Goal: Task Accomplishment & Management: Manage account settings

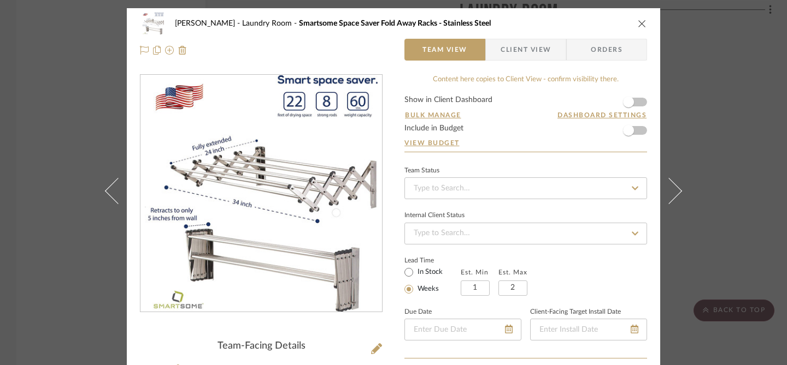
scroll to position [108, 0]
click at [639, 24] on icon "close" at bounding box center [641, 23] width 9 height 9
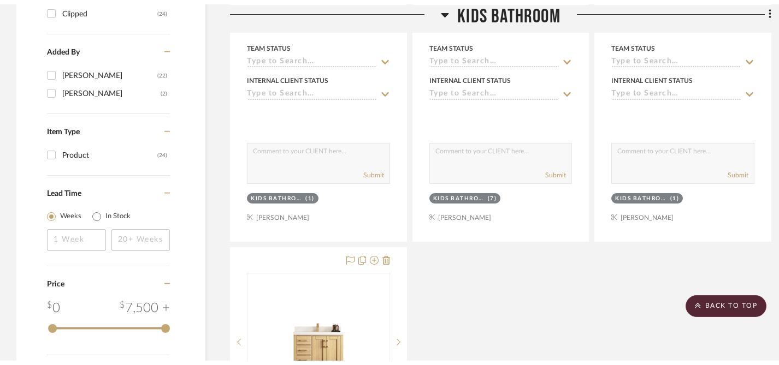
scroll to position [0, 0]
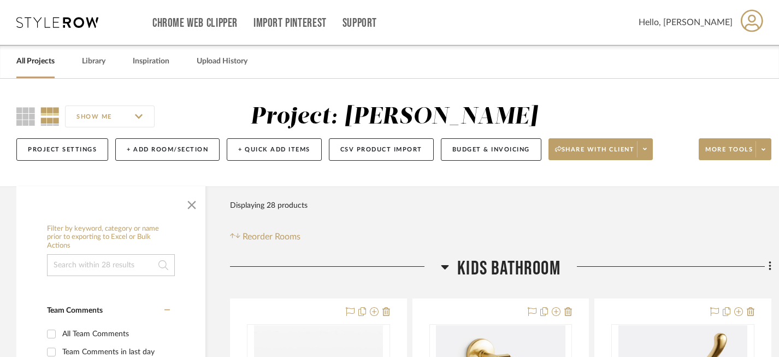
click at [43, 63] on link "All Projects" at bounding box center [35, 61] width 38 height 15
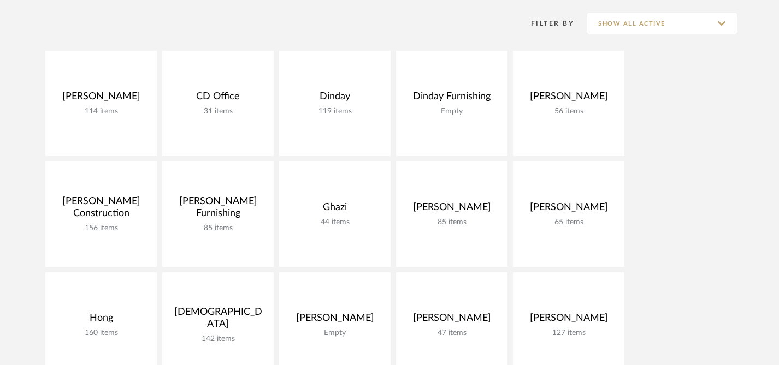
scroll to position [314, 0]
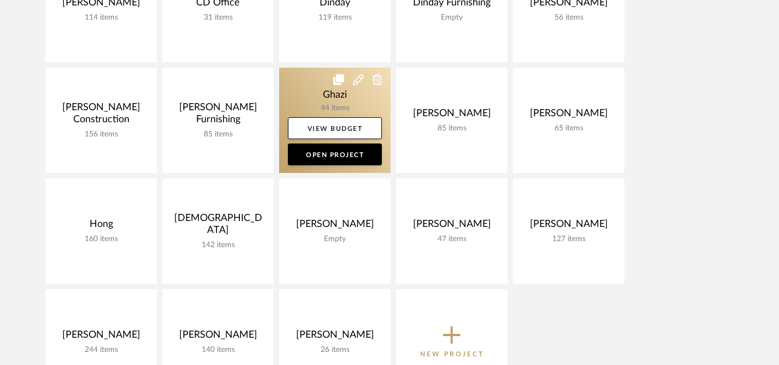
click at [308, 80] on link at bounding box center [334, 120] width 111 height 105
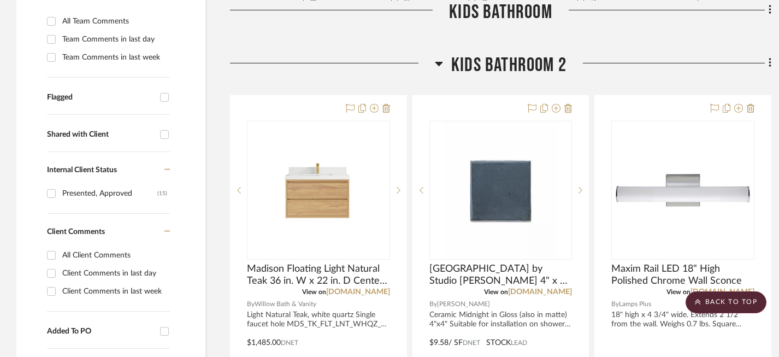
scroll to position [416, 0]
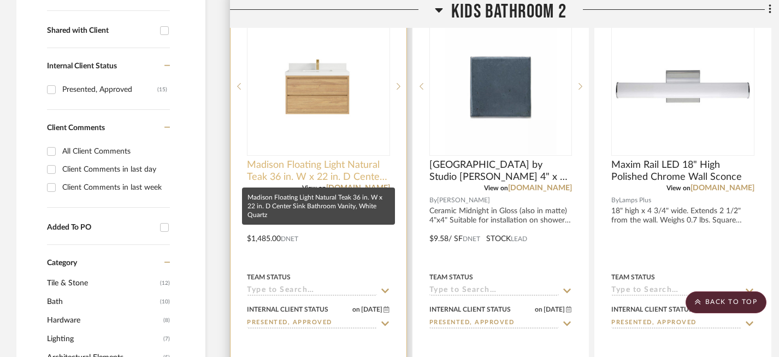
click at [324, 171] on span "Madison Floating Light Natural Teak 36 in. W x 22 in. D Center Sink Bathroom Va…" at bounding box center [318, 171] width 143 height 24
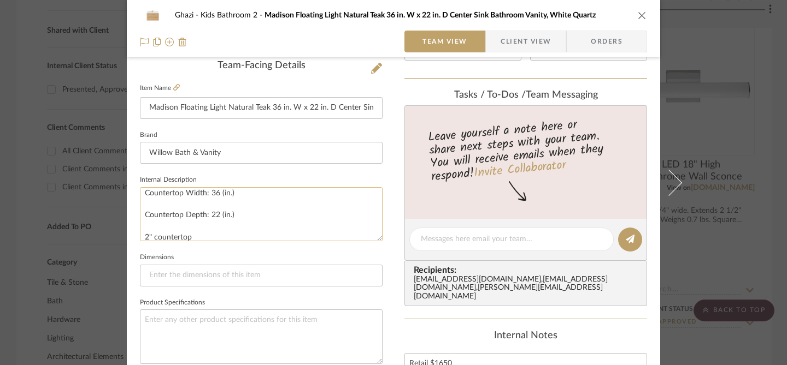
scroll to position [134, 0]
click at [173, 86] on icon at bounding box center [176, 87] width 7 height 7
click at [637, 16] on icon "close" at bounding box center [641, 15] width 9 height 9
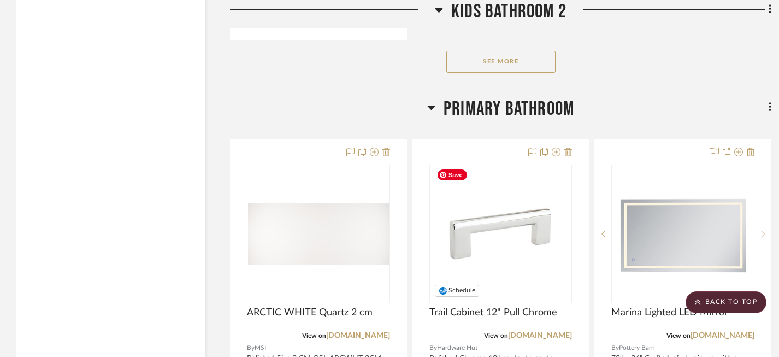
scroll to position [1823, 0]
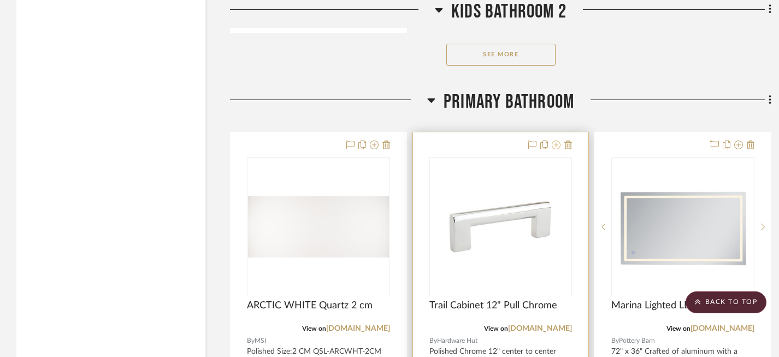
click at [558, 144] on icon at bounding box center [556, 144] width 9 height 9
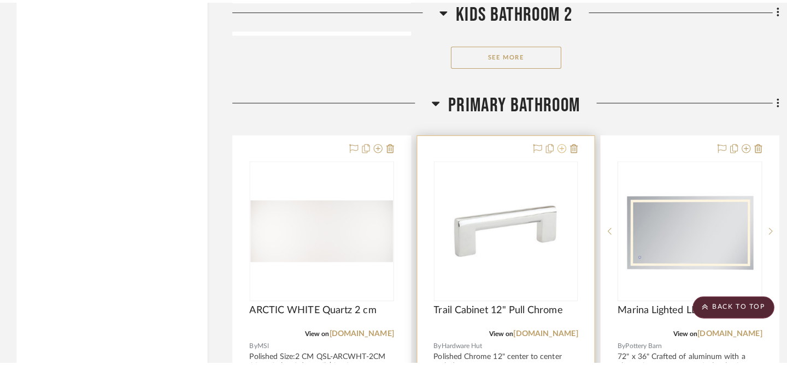
scroll to position [0, 0]
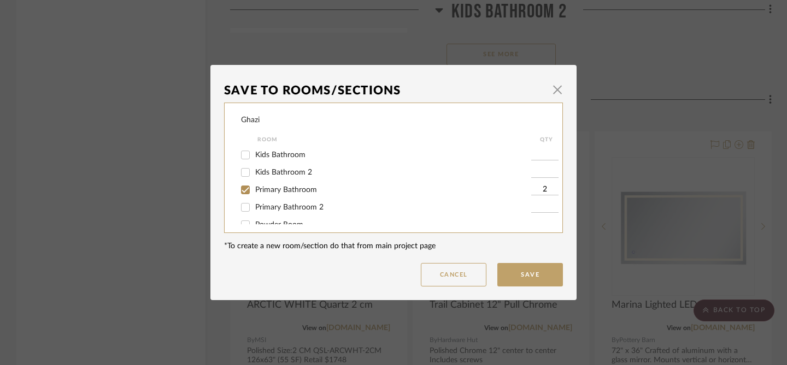
click at [302, 193] on span "Primary Bathroom" at bounding box center [286, 190] width 62 height 8
click at [254, 193] on input "Primary Bathroom" at bounding box center [245, 189] width 17 height 17
checkbox input "false"
click at [534, 275] on button "Save" at bounding box center [530, 274] width 66 height 23
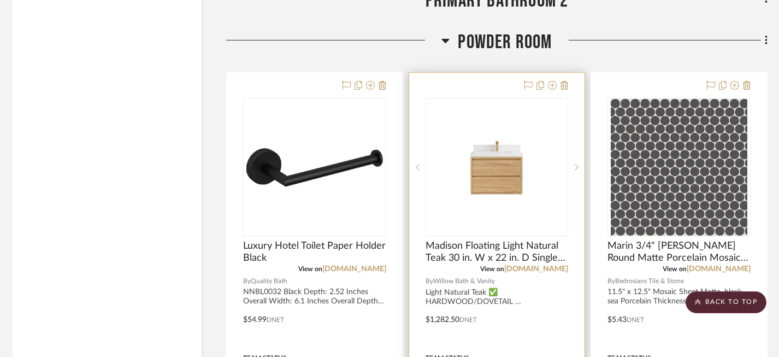
scroll to position [3009, 4]
